Goal: Navigation & Orientation: Find specific page/section

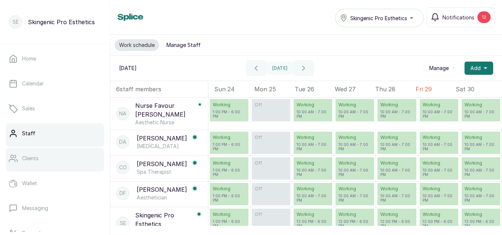
click at [32, 158] on p "Clients" at bounding box center [30, 158] width 17 height 7
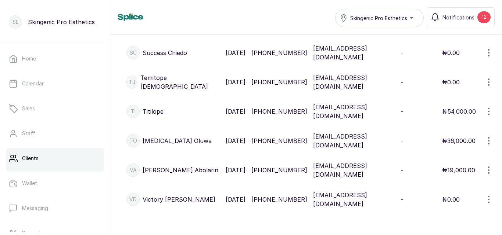
scroll to position [1278, 0]
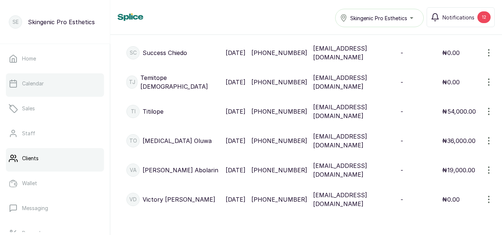
click at [19, 82] on link "Calendar" at bounding box center [55, 83] width 98 height 21
